Goal: Information Seeking & Learning: Learn about a topic

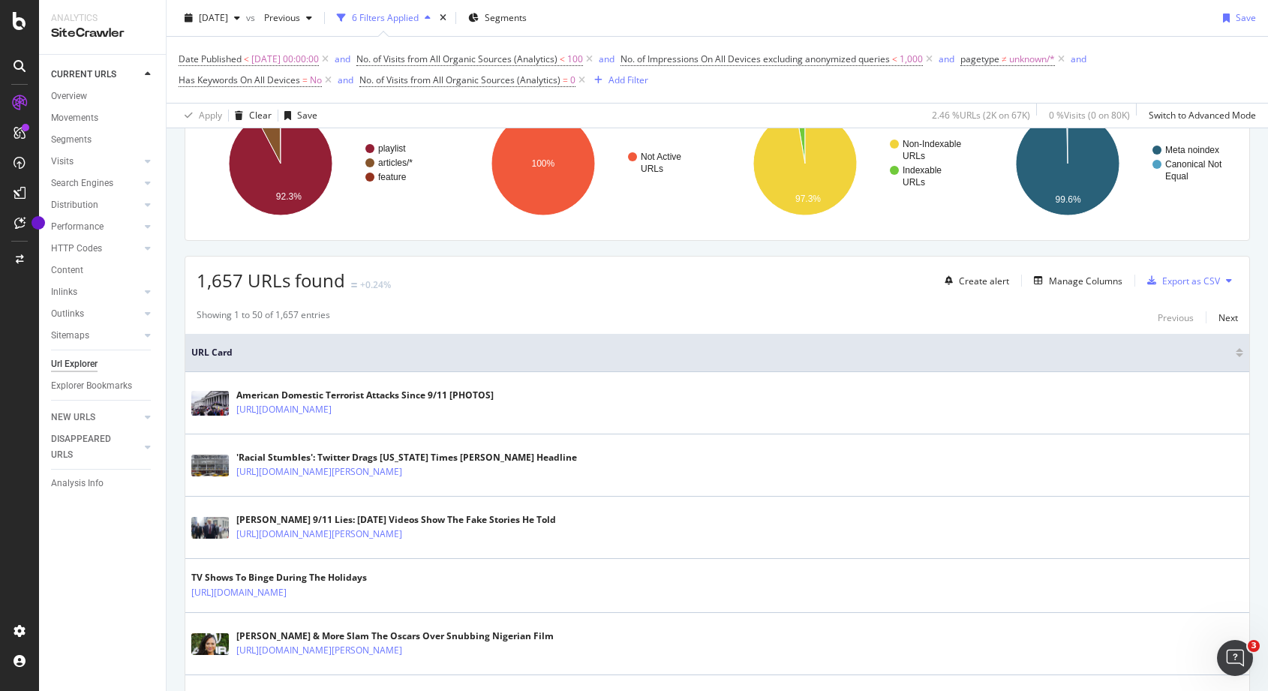
scroll to position [263, 0]
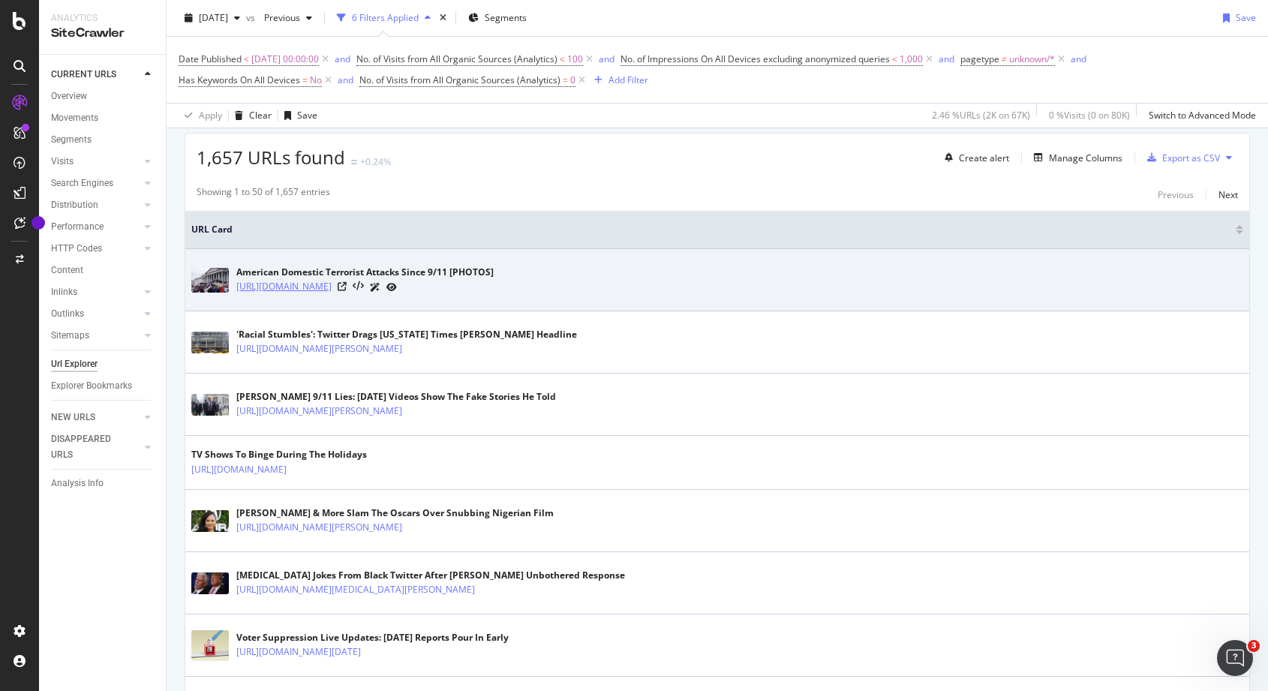
click at [332, 289] on link "[URL][DOMAIN_NAME]" at bounding box center [283, 286] width 95 height 15
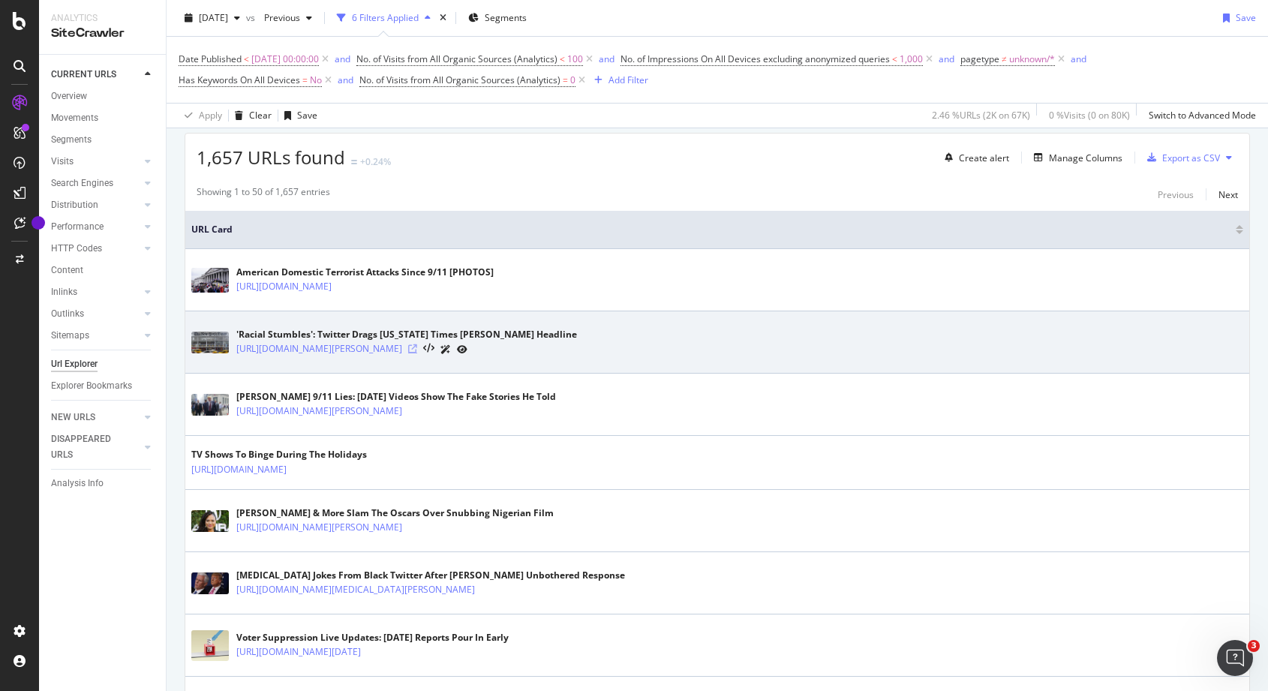
click at [417, 346] on icon at bounding box center [412, 348] width 9 height 9
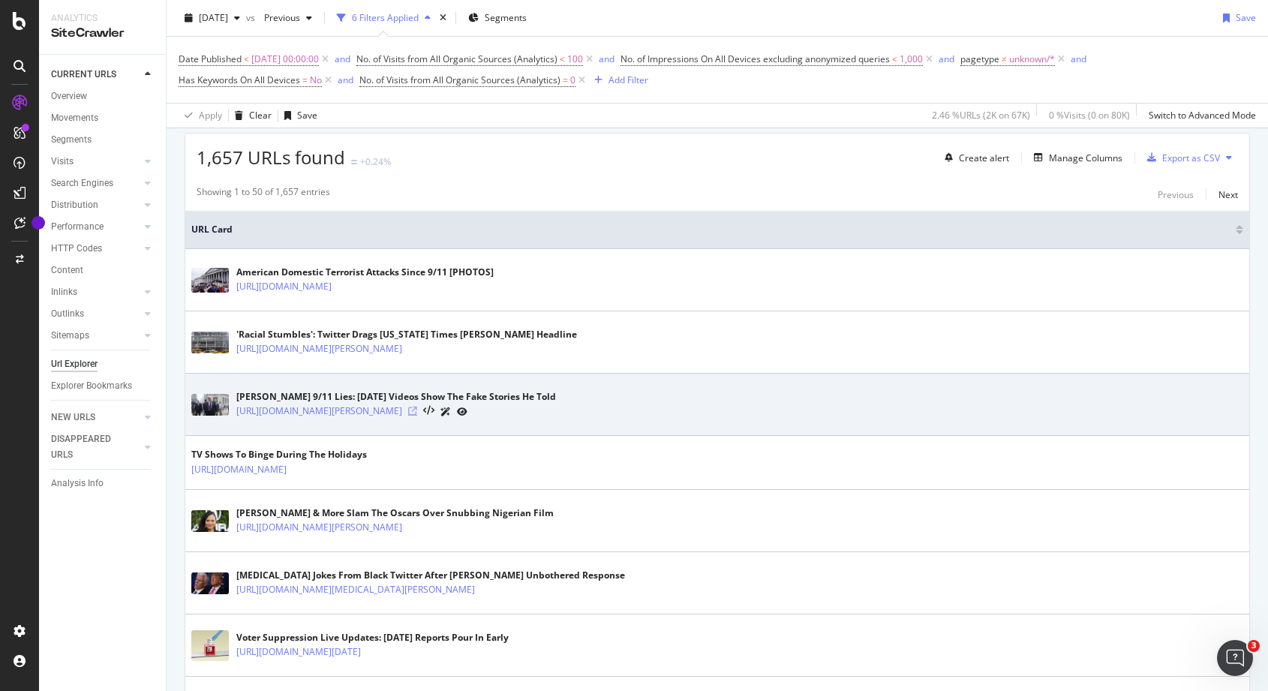
click at [417, 411] on icon at bounding box center [412, 411] width 9 height 9
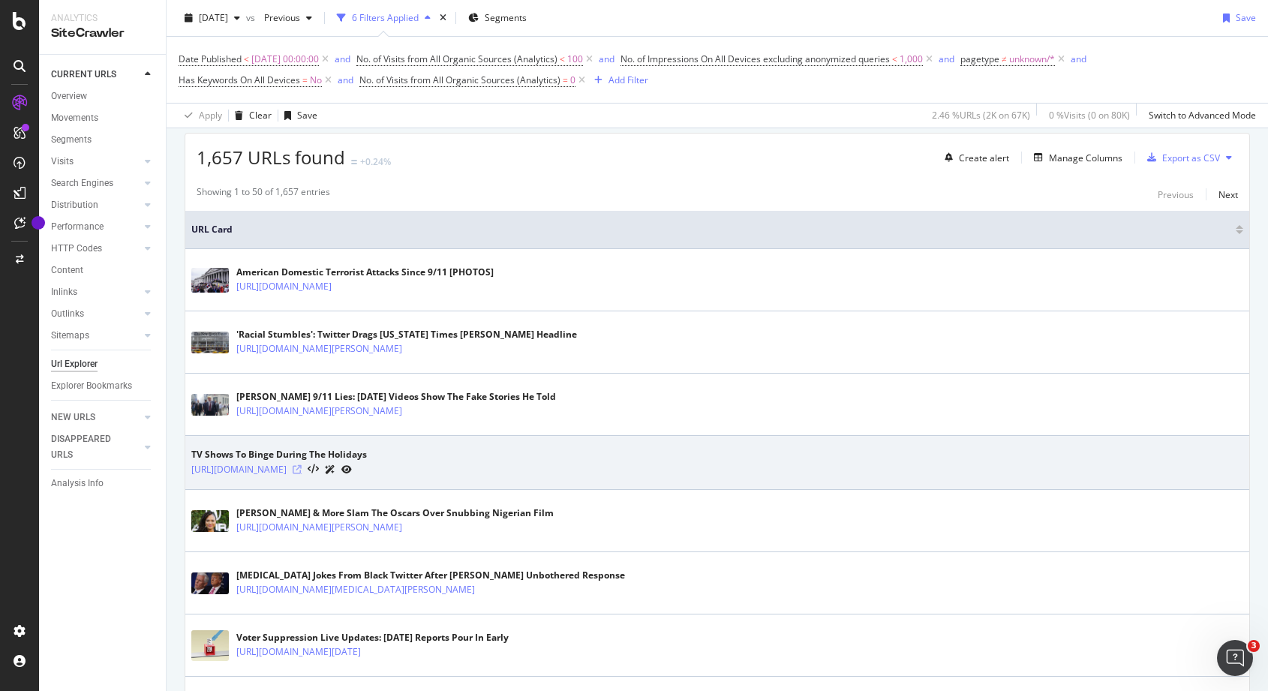
click at [302, 467] on icon at bounding box center [297, 469] width 9 height 9
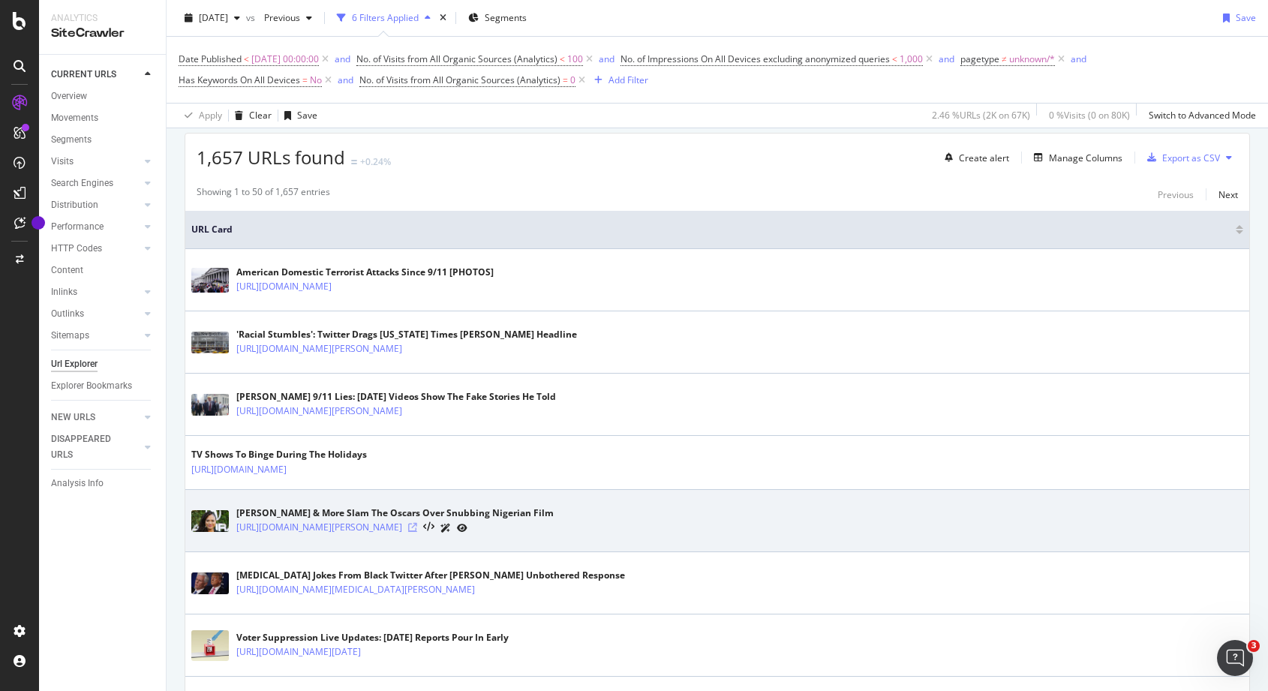
click at [417, 527] on icon at bounding box center [412, 527] width 9 height 9
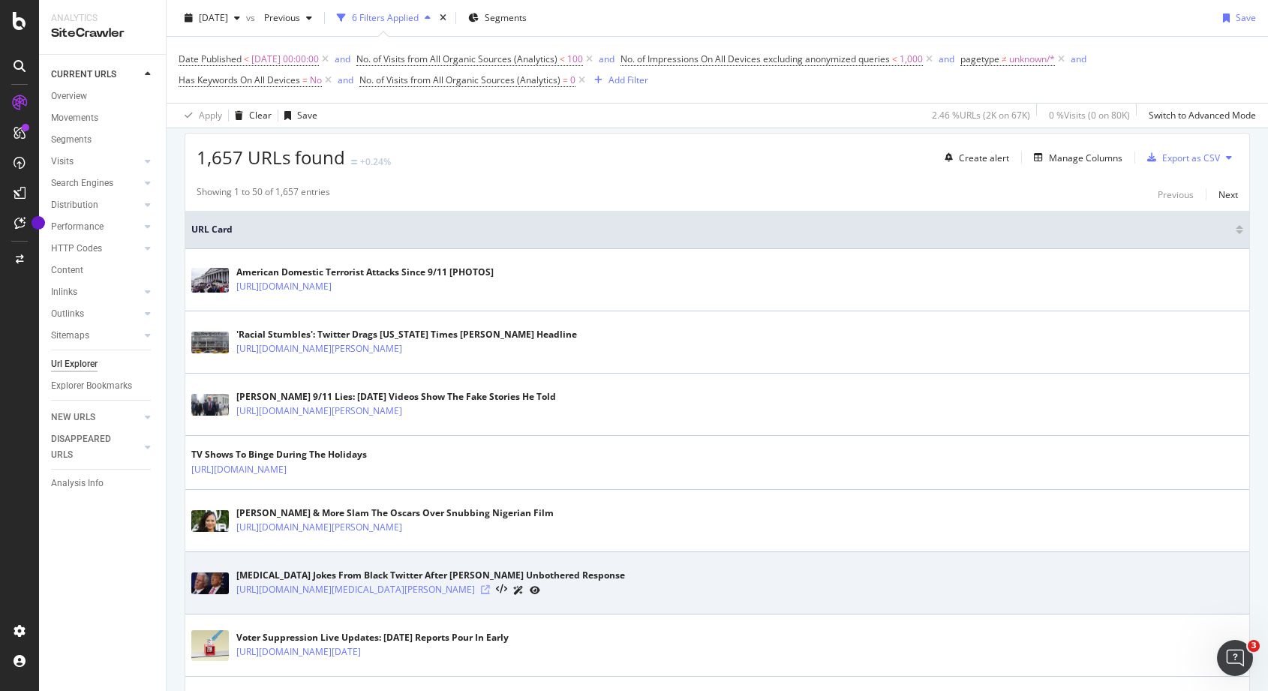
click at [490, 590] on icon at bounding box center [485, 589] width 9 height 9
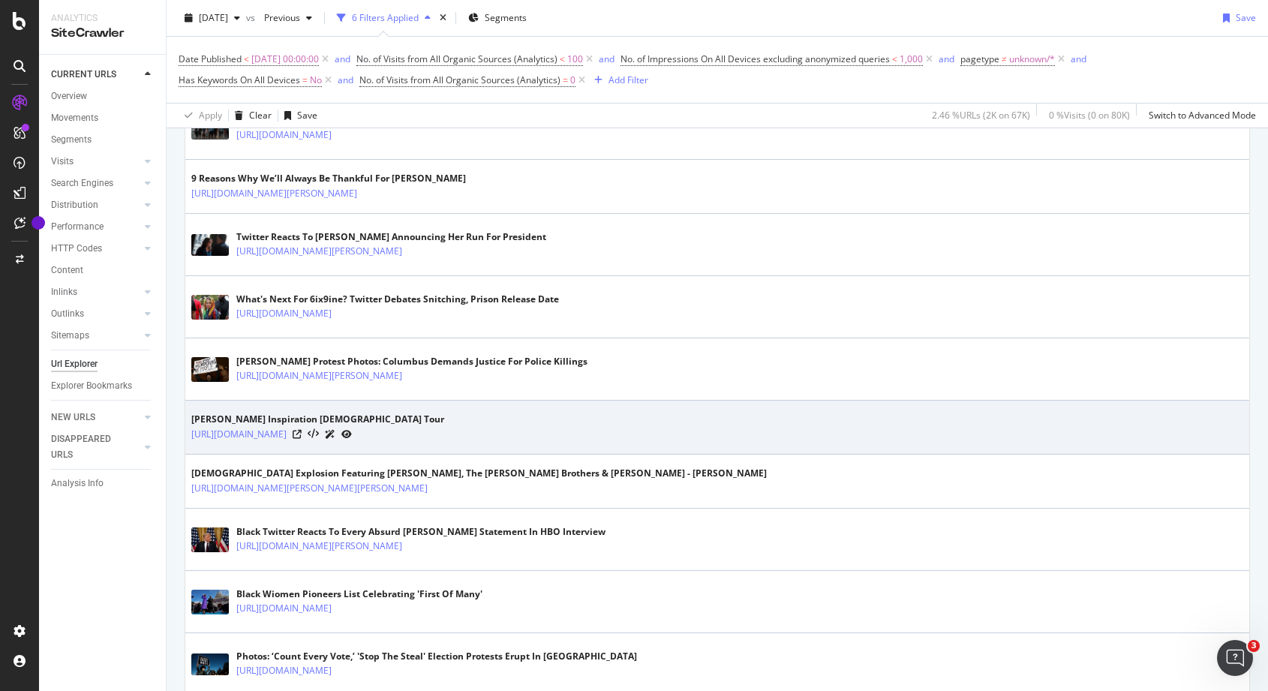
scroll to position [2811, 0]
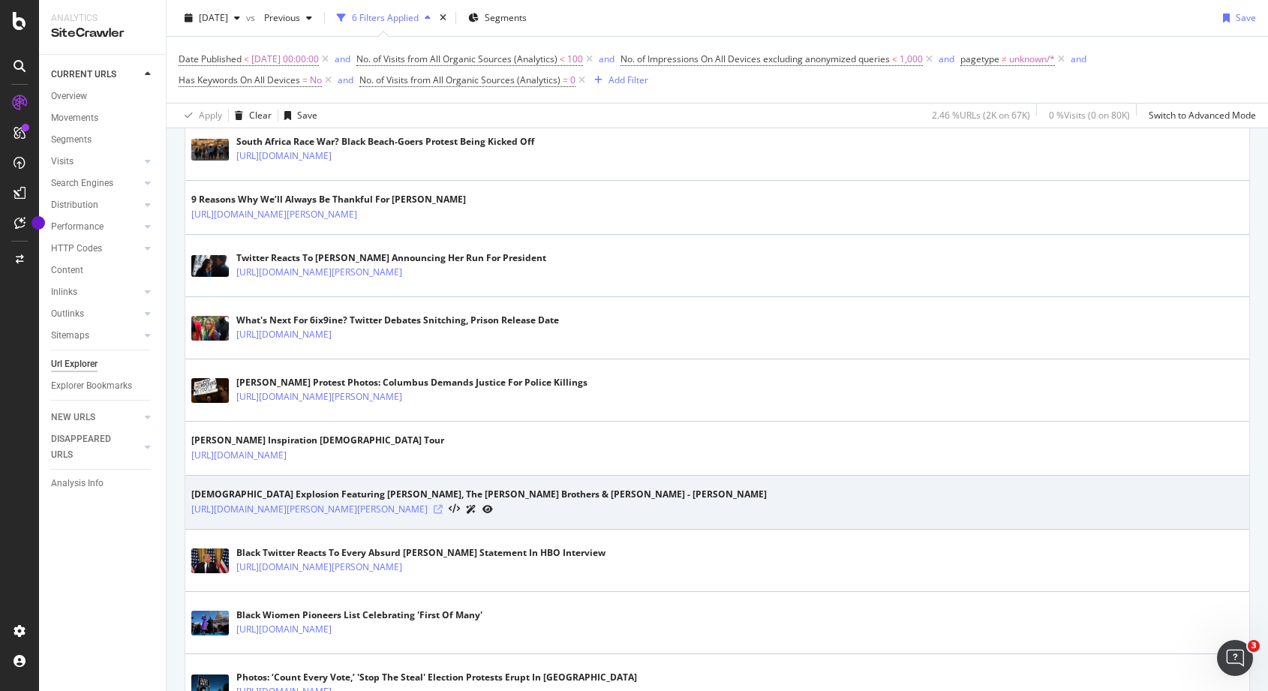
click at [443, 509] on icon at bounding box center [438, 509] width 9 height 9
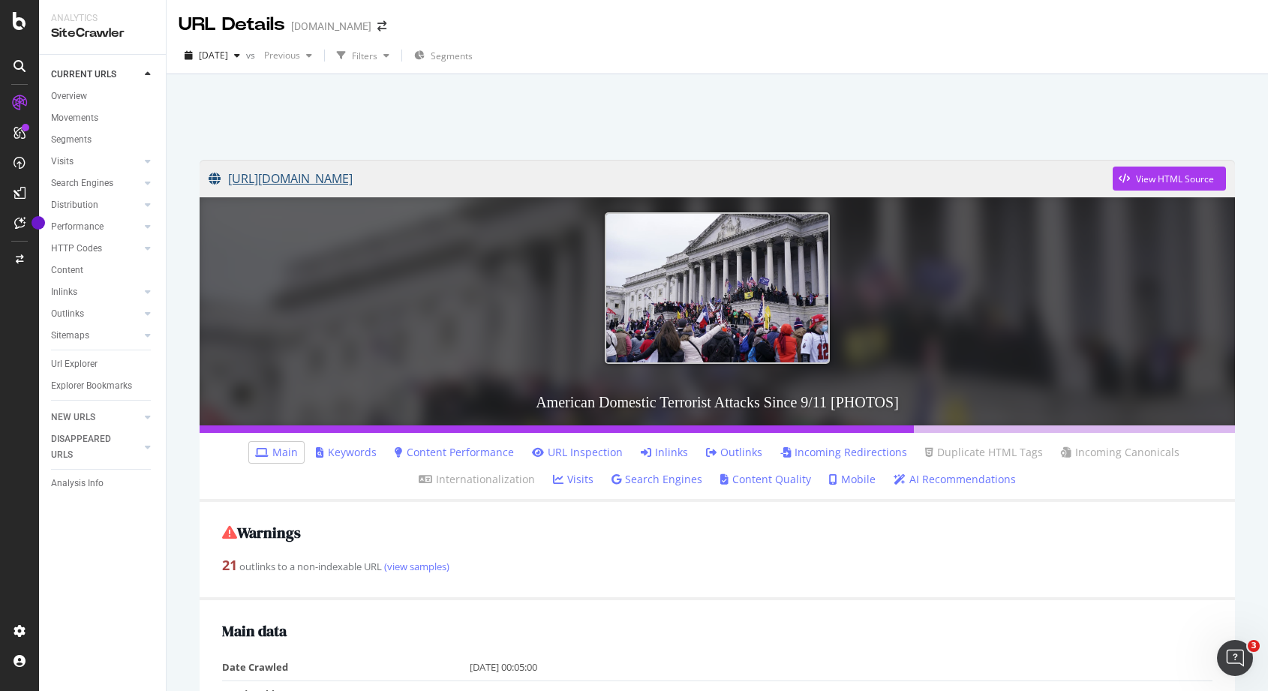
click at [597, 179] on link "[URL][DOMAIN_NAME]" at bounding box center [661, 179] width 904 height 38
